Goal: Task Accomplishment & Management: Complete application form

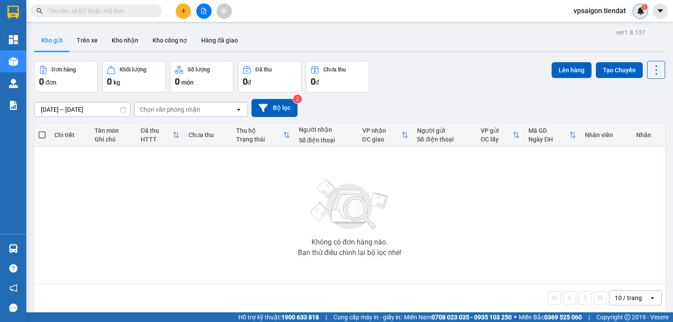
click at [642, 11] on img at bounding box center [641, 11] width 8 height 8
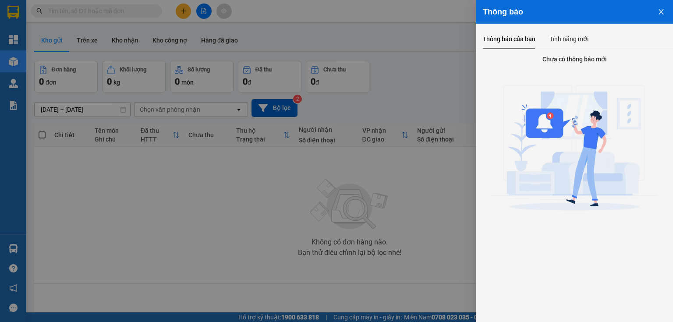
click at [663, 8] on icon "close" at bounding box center [661, 11] width 7 height 7
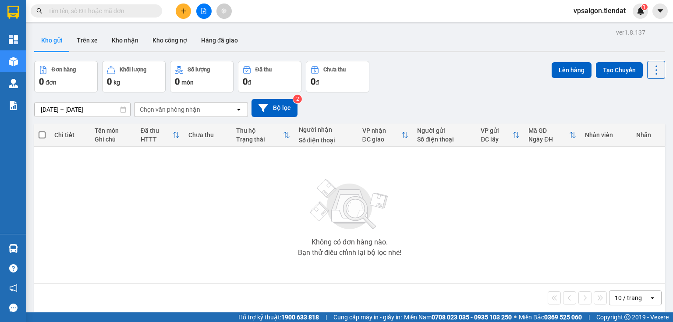
click at [528, 19] on div "Kết quả tìm kiếm ( 0 ) Bộ lọc No Data vpsaigon.tiendat 1" at bounding box center [336, 11] width 673 height 22
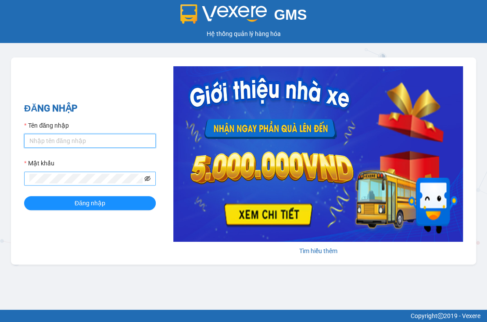
type input "vpsaigon.tiendat"
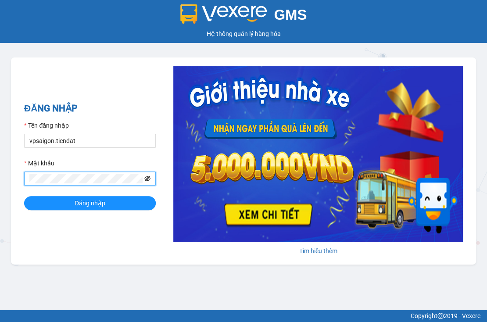
click at [148, 178] on icon "eye-invisible" at bounding box center [148, 179] width 2 height 2
click at [148, 178] on icon "eye" at bounding box center [148, 178] width 6 height 4
click at [128, 206] on button "Đăng nhập" at bounding box center [90, 203] width 132 height 14
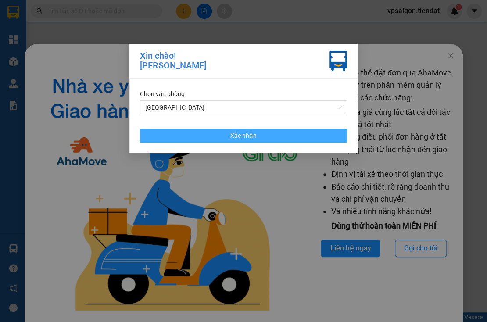
click at [248, 136] on span "Xác nhận" at bounding box center [243, 136] width 26 height 10
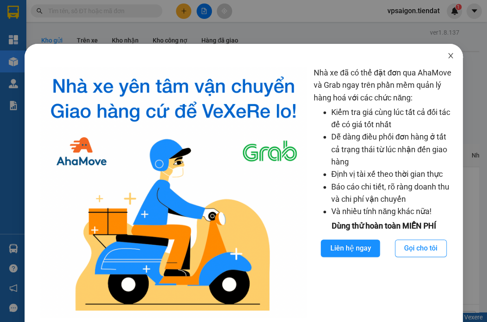
click at [447, 56] on icon "close" at bounding box center [450, 55] width 7 height 7
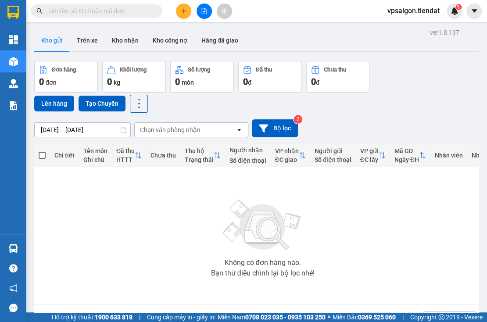
click at [133, 242] on div "Không có đơn hàng nào. Bạn thử điều chỉnh lại bộ lọc nhé!" at bounding box center [263, 236] width 448 height 132
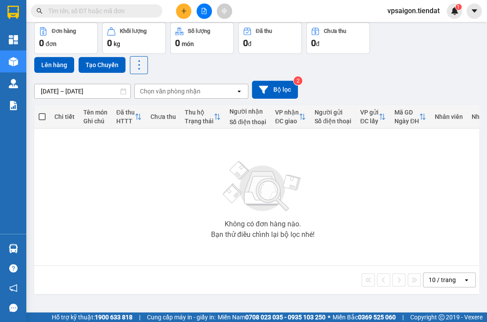
scroll to position [40, 0]
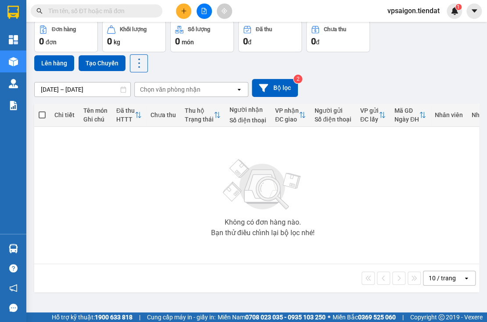
click at [140, 198] on div "Không có đơn hàng nào. Bạn thử điều chỉnh lại bộ lọc nhé!" at bounding box center [263, 195] width 448 height 132
click at [181, 10] on icon "plus" at bounding box center [184, 11] width 6 height 6
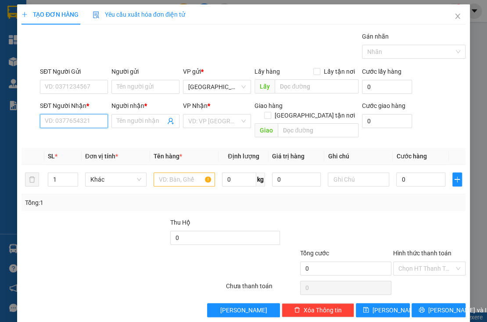
paste input "0336519513"
type input "0336519513"
click at [92, 135] on div "0336519513 - chi ánh" at bounding box center [74, 138] width 59 height 10
type input "chi ánh"
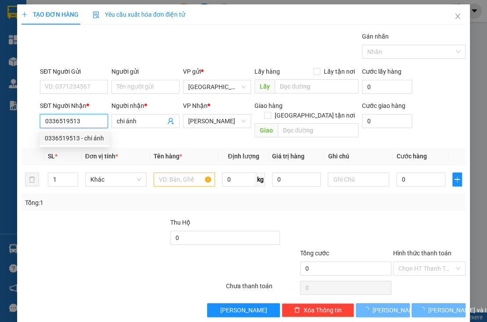
type input "30.000"
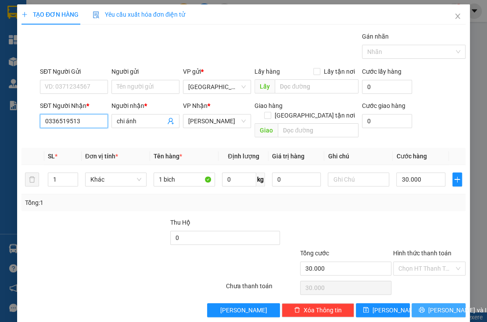
type input "0336519513"
click at [431, 305] on span "Lưu và In" at bounding box center [458, 310] width 61 height 10
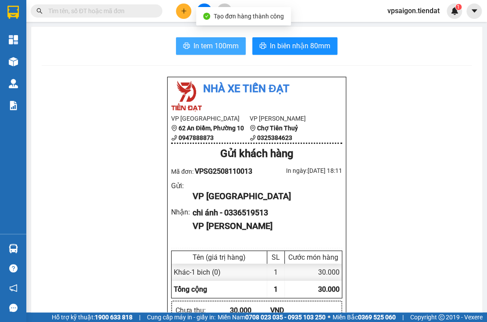
click at [224, 41] on span "In tem 100mm" at bounding box center [215, 45] width 45 height 11
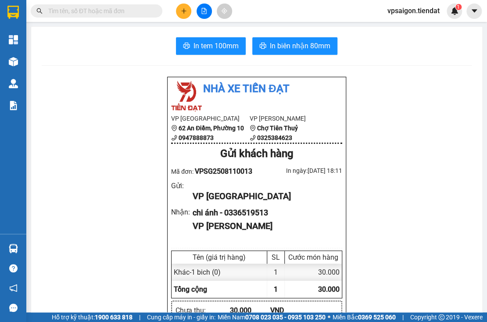
click at [98, 62] on div "In tem 100mm In biên nhận 80mm Nhà xe Tiến Đạt VP Sài Gòn 62 An Điềm, Phường 10…" at bounding box center [256, 321] width 451 height 589
